Goal: Task Accomplishment & Management: Complete application form

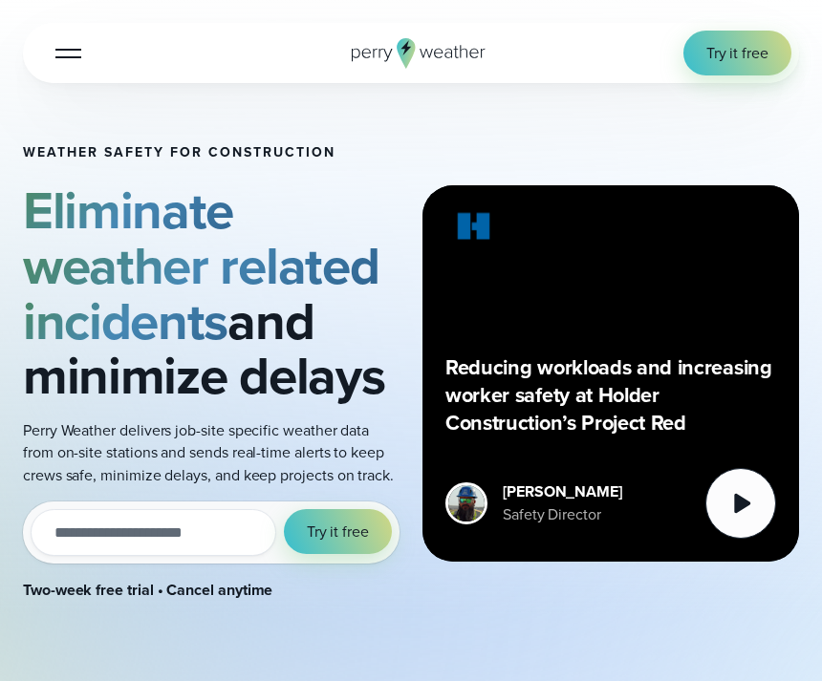
click at [738, 54] on span "Try it free" at bounding box center [737, 53] width 62 height 22
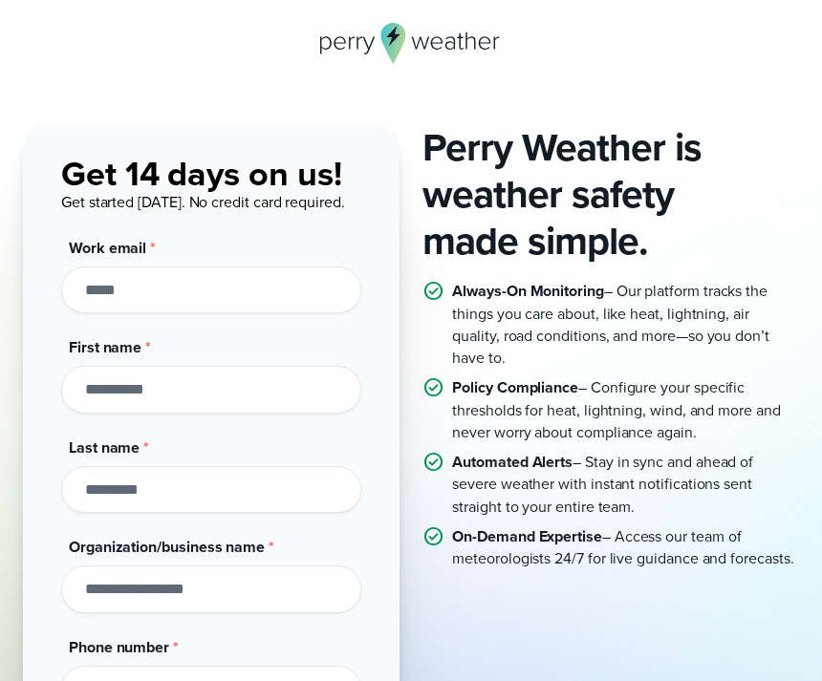
click at [112, 383] on input "First name *" at bounding box center [211, 389] width 300 height 47
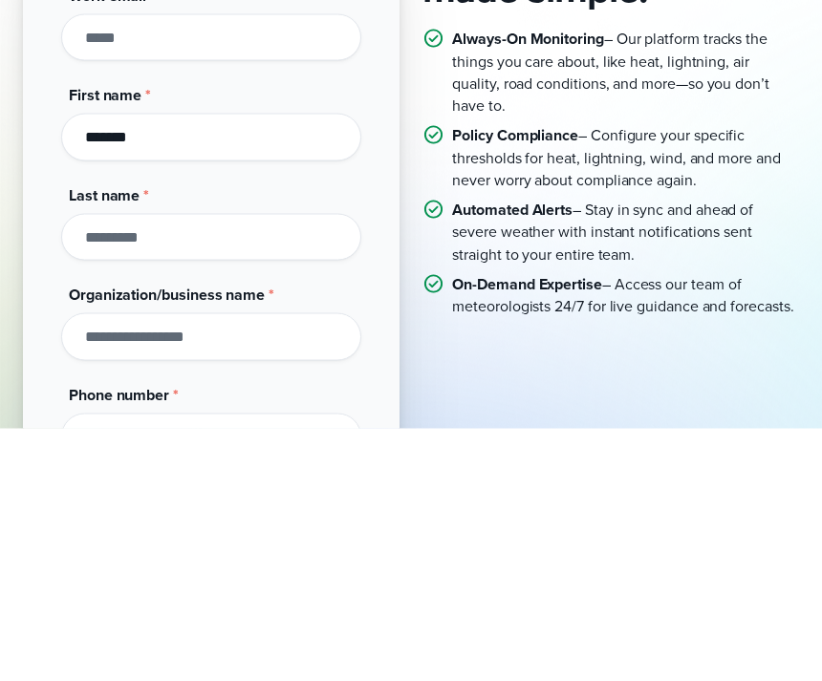
type input "*******"
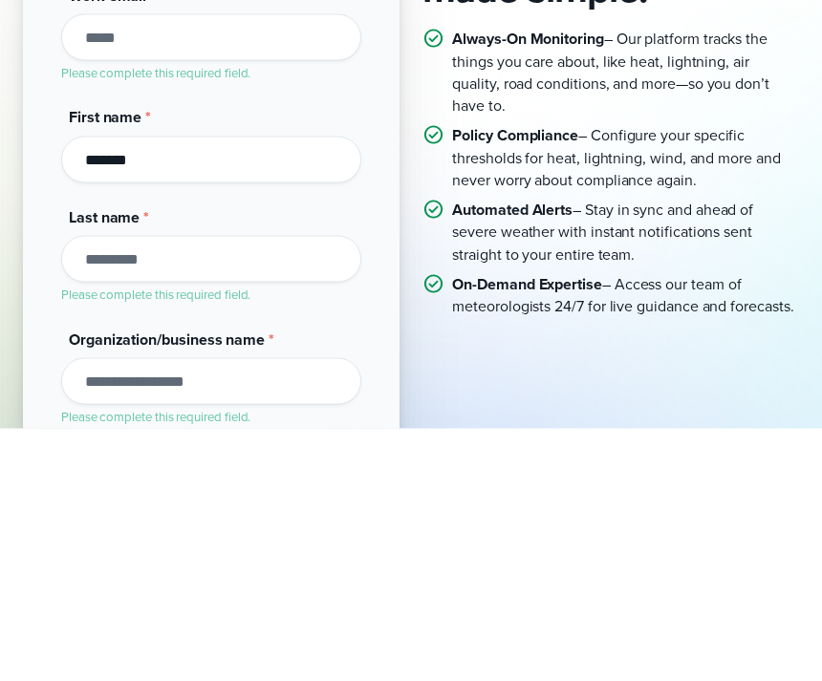
click at [136, 488] on input "Last name *" at bounding box center [211, 511] width 300 height 47
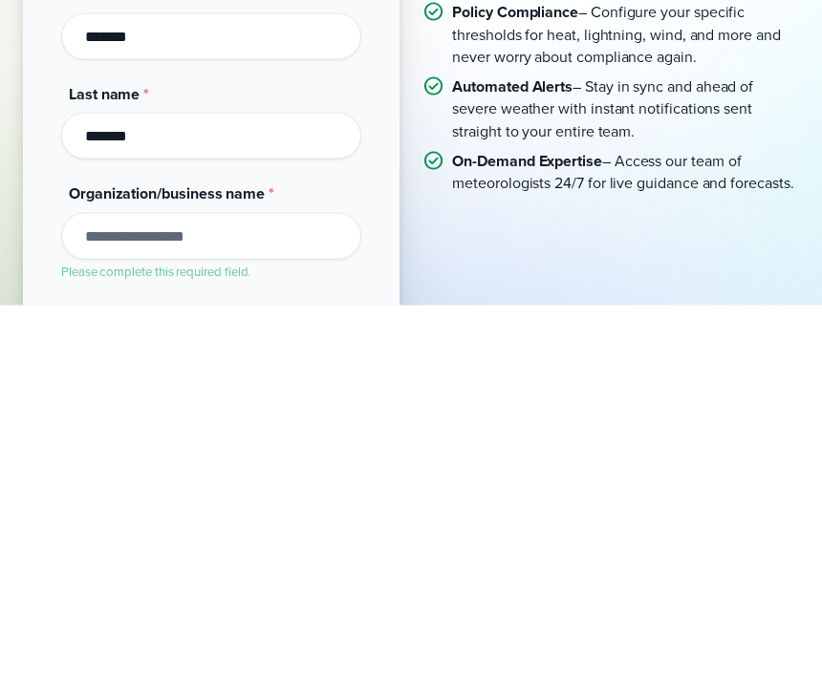
type input "*******"
click at [112, 589] on input "Organization/business name *" at bounding box center [211, 612] width 300 height 47
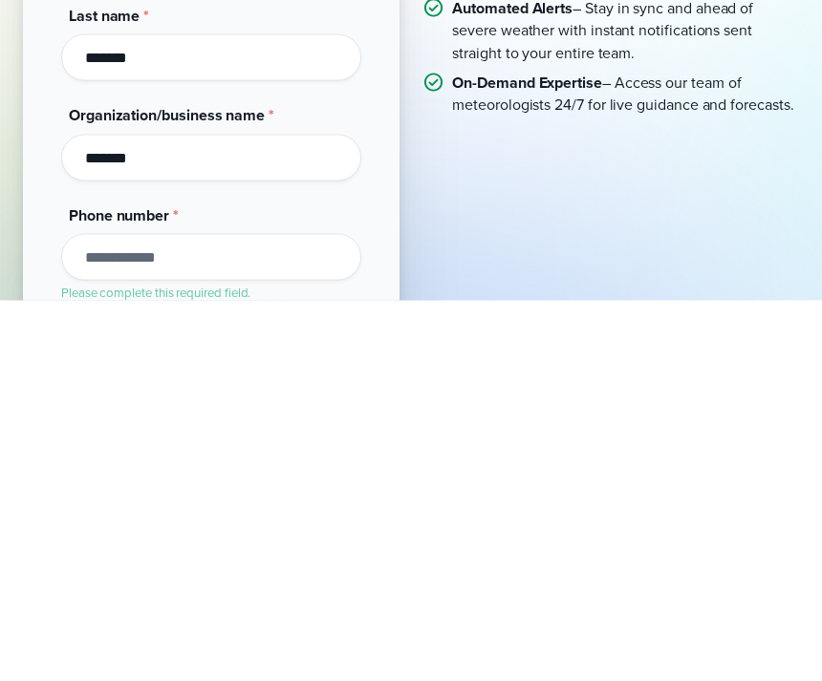
type input "*******"
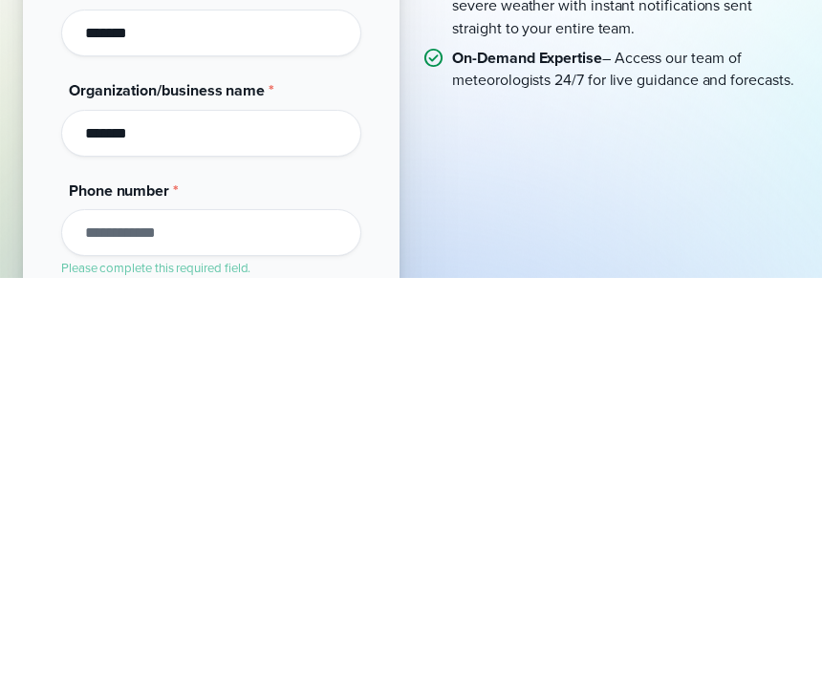
scroll to position [111, 0]
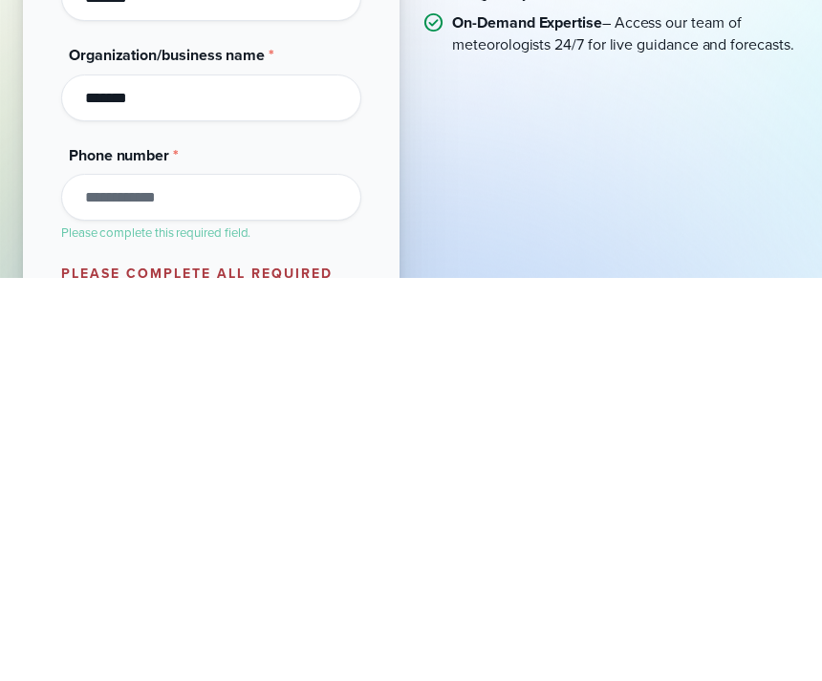
click at [187, 577] on input "Phone number *" at bounding box center [211, 600] width 300 height 47
type input "******"
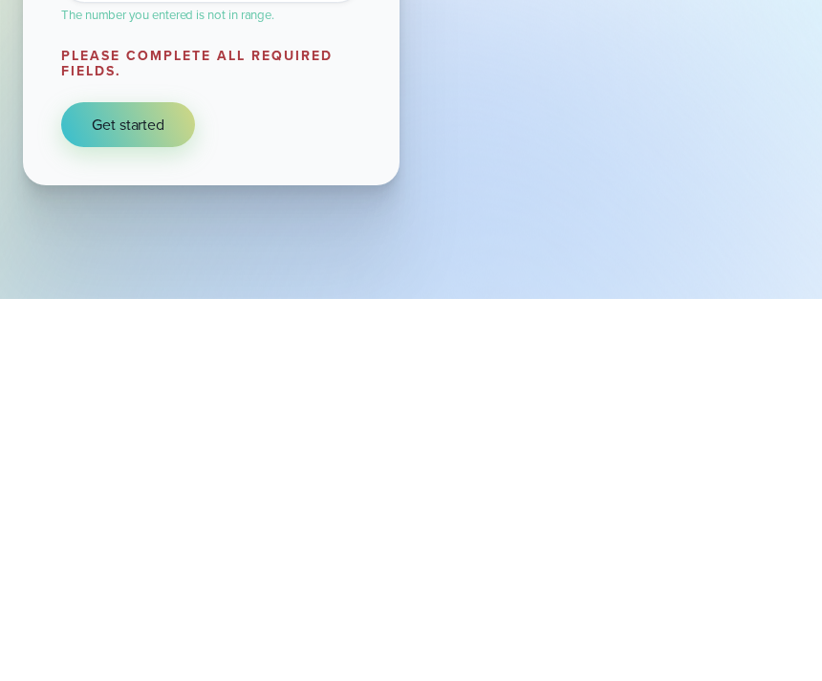
click at [98, 496] on span "Get started" at bounding box center [128, 507] width 73 height 22
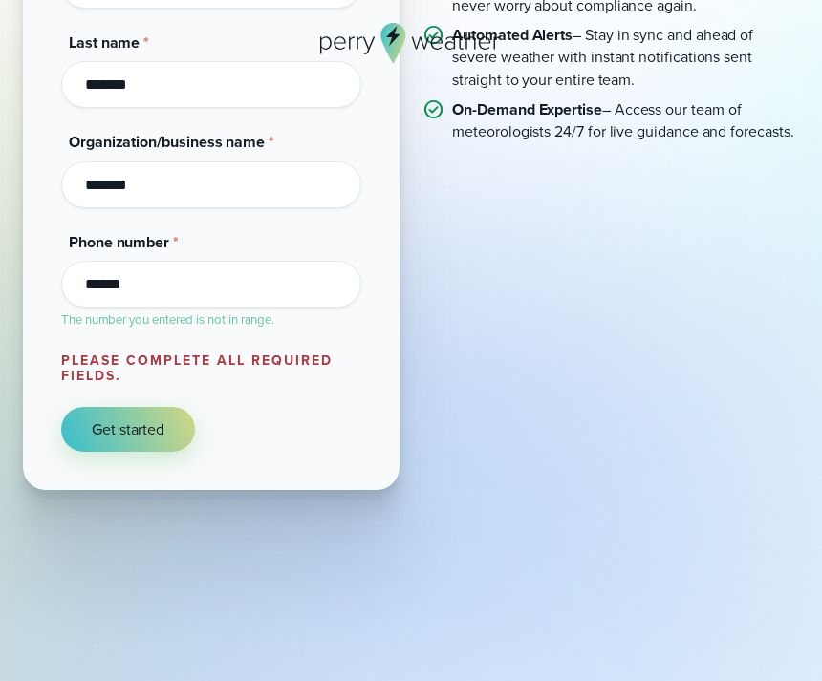
click at [105, 434] on span "Get started" at bounding box center [128, 430] width 73 height 22
click at [106, 434] on span "Get started" at bounding box center [128, 430] width 73 height 22
click at [131, 436] on span "Get started" at bounding box center [128, 430] width 73 height 22
click at [130, 435] on span "Get started" at bounding box center [128, 430] width 73 height 22
click at [133, 442] on button "Get started" at bounding box center [128, 429] width 134 height 45
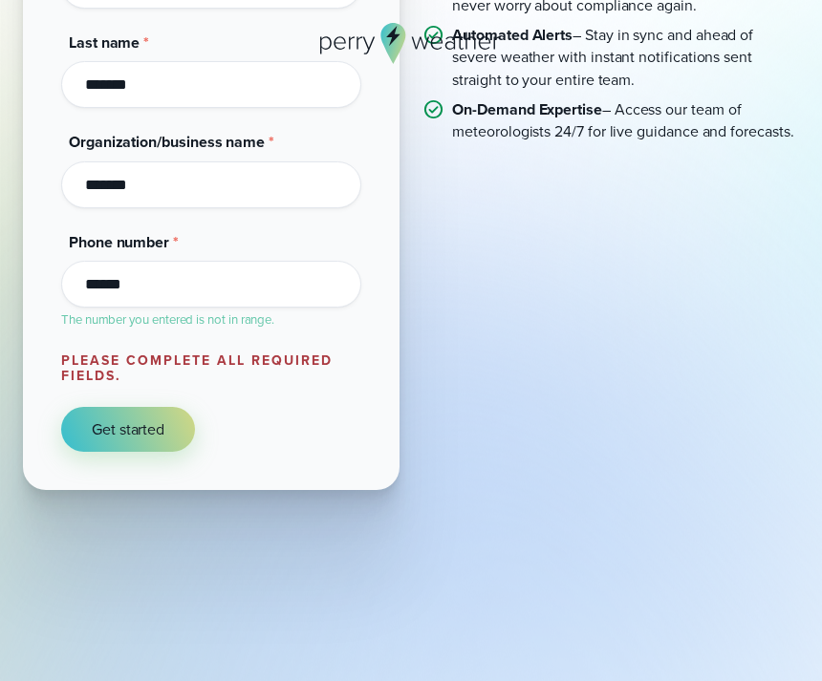
click at [133, 442] on button "Get started" at bounding box center [128, 429] width 134 height 45
click at [154, 440] on span "Get started" at bounding box center [128, 430] width 73 height 22
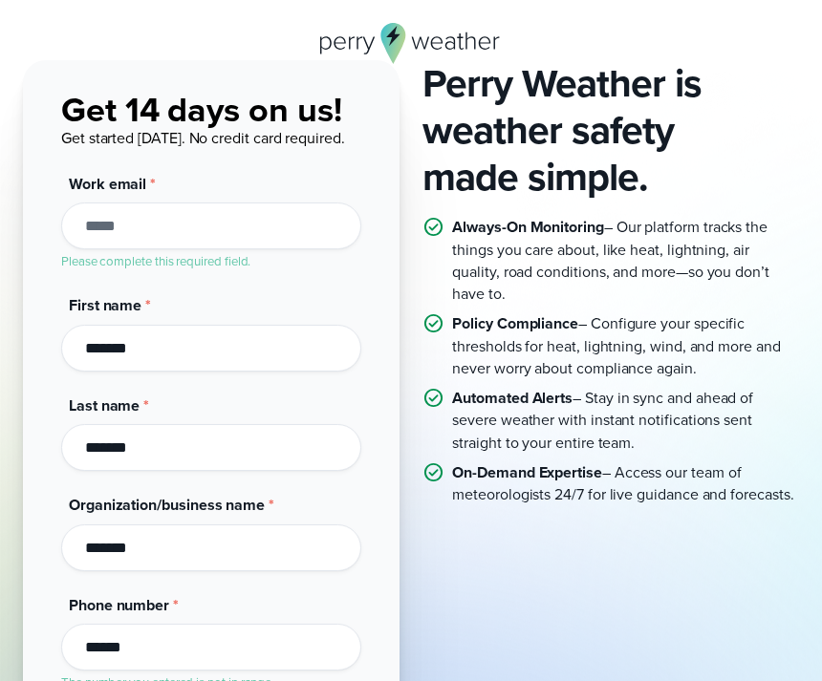
scroll to position [0, 0]
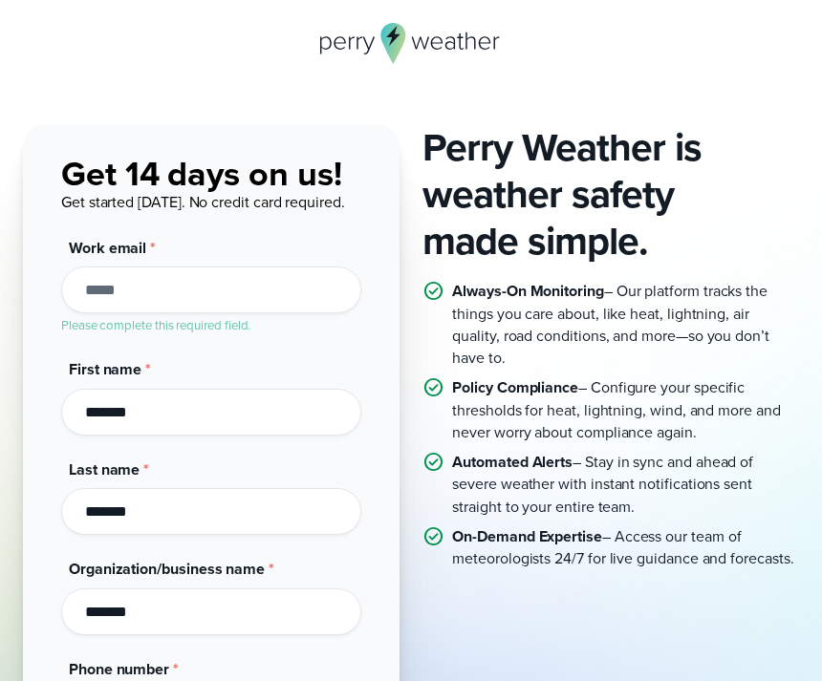
click at [584, 403] on p "Policy Compliance – Configure your specific thresholds for heat, lightning, win…" at bounding box center [625, 409] width 347 height 67
click at [350, 43] on icon at bounding box center [352, 42] width 6 height 12
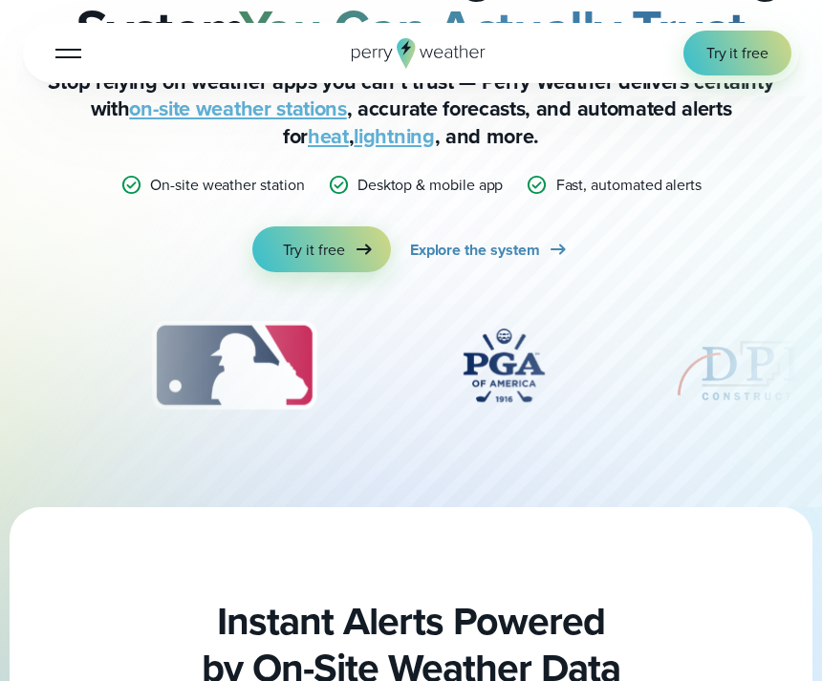
scroll to position [260, 0]
